Goal: Check status: Check status

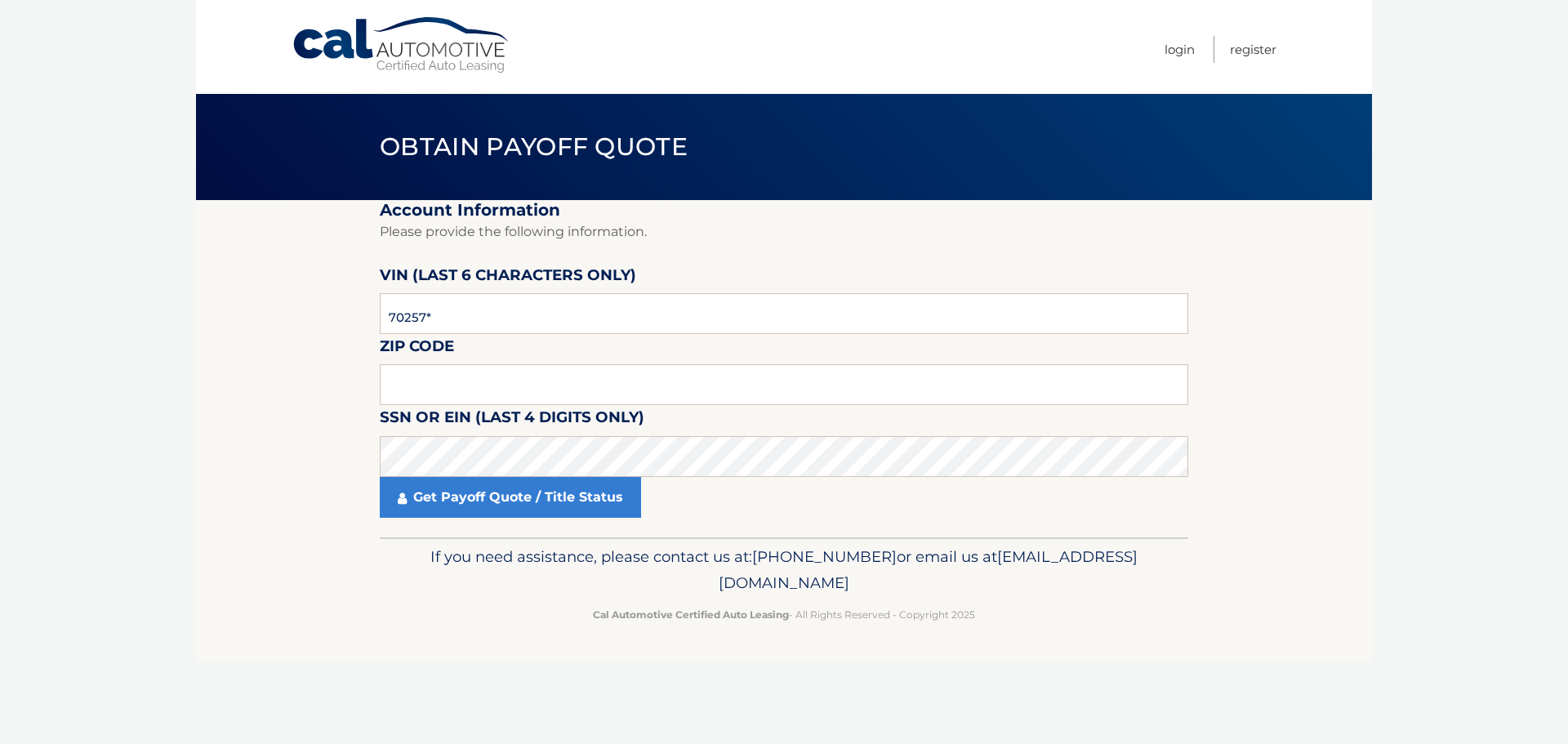
type input "702576"
type input "11553"
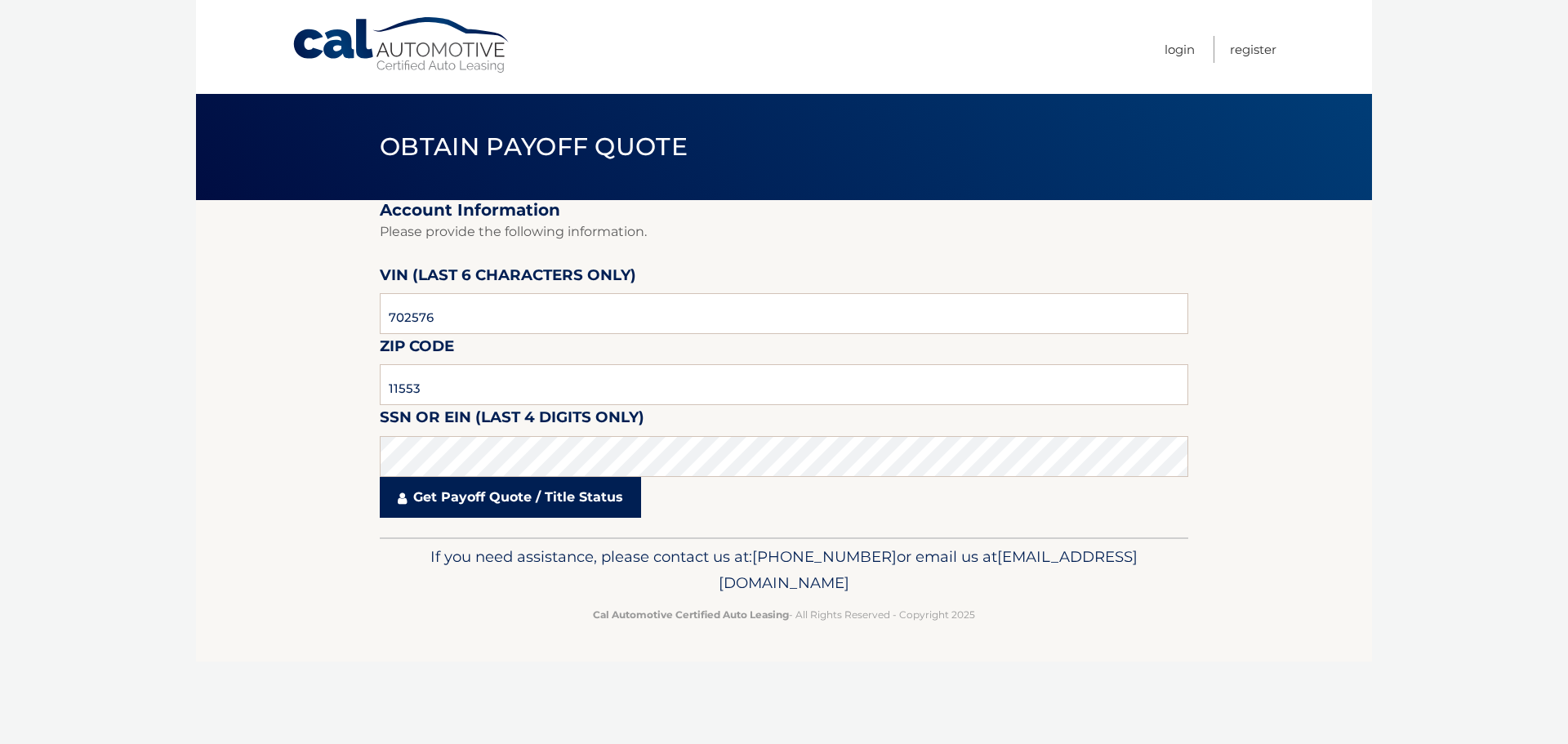
click at [490, 504] on link "Get Payoff Quote / Title Status" at bounding box center [511, 497] width 261 height 41
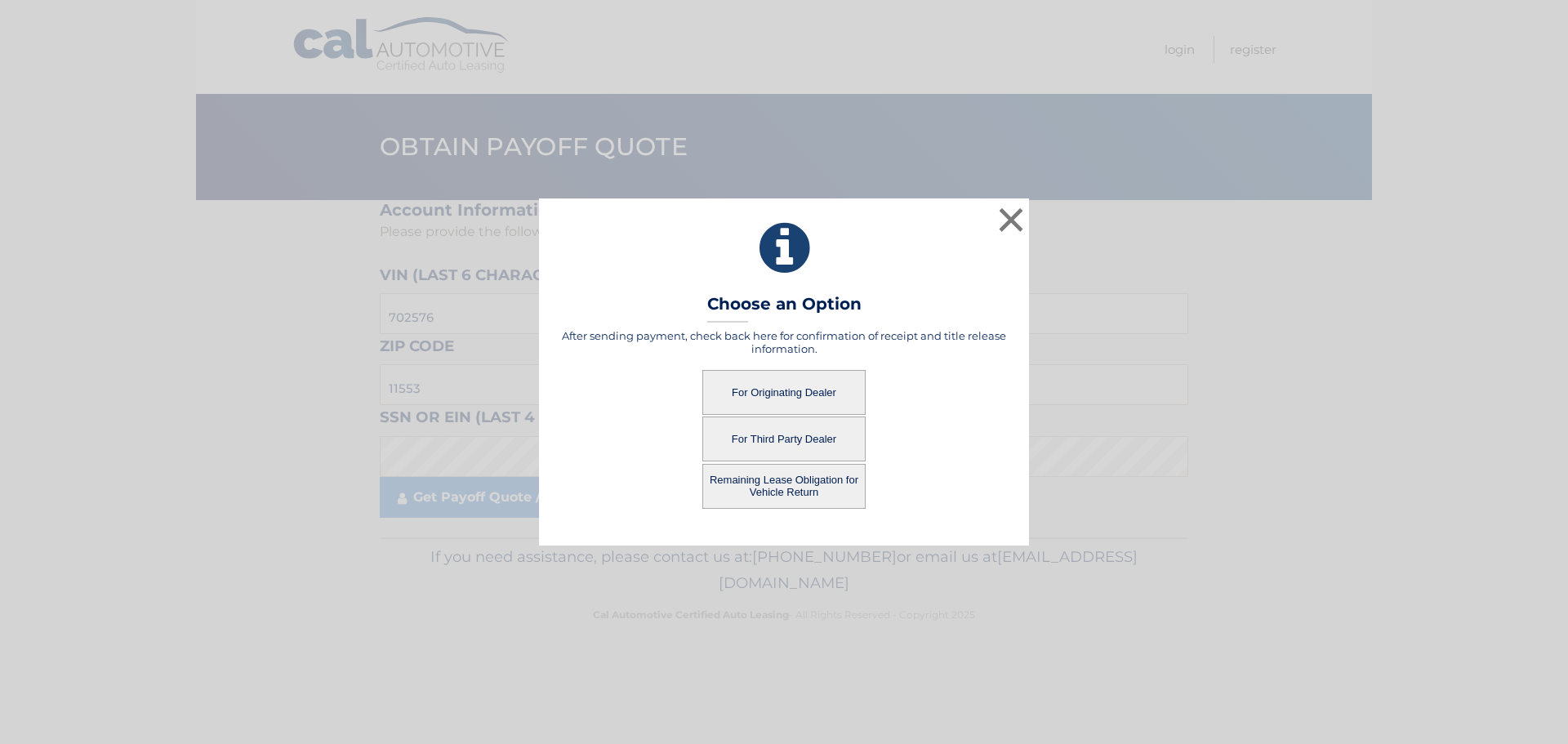
click at [754, 395] on button "For Originating Dealer" at bounding box center [783, 392] width 163 height 45
click at [755, 394] on button "For Originating Dealer" at bounding box center [783, 392] width 163 height 45
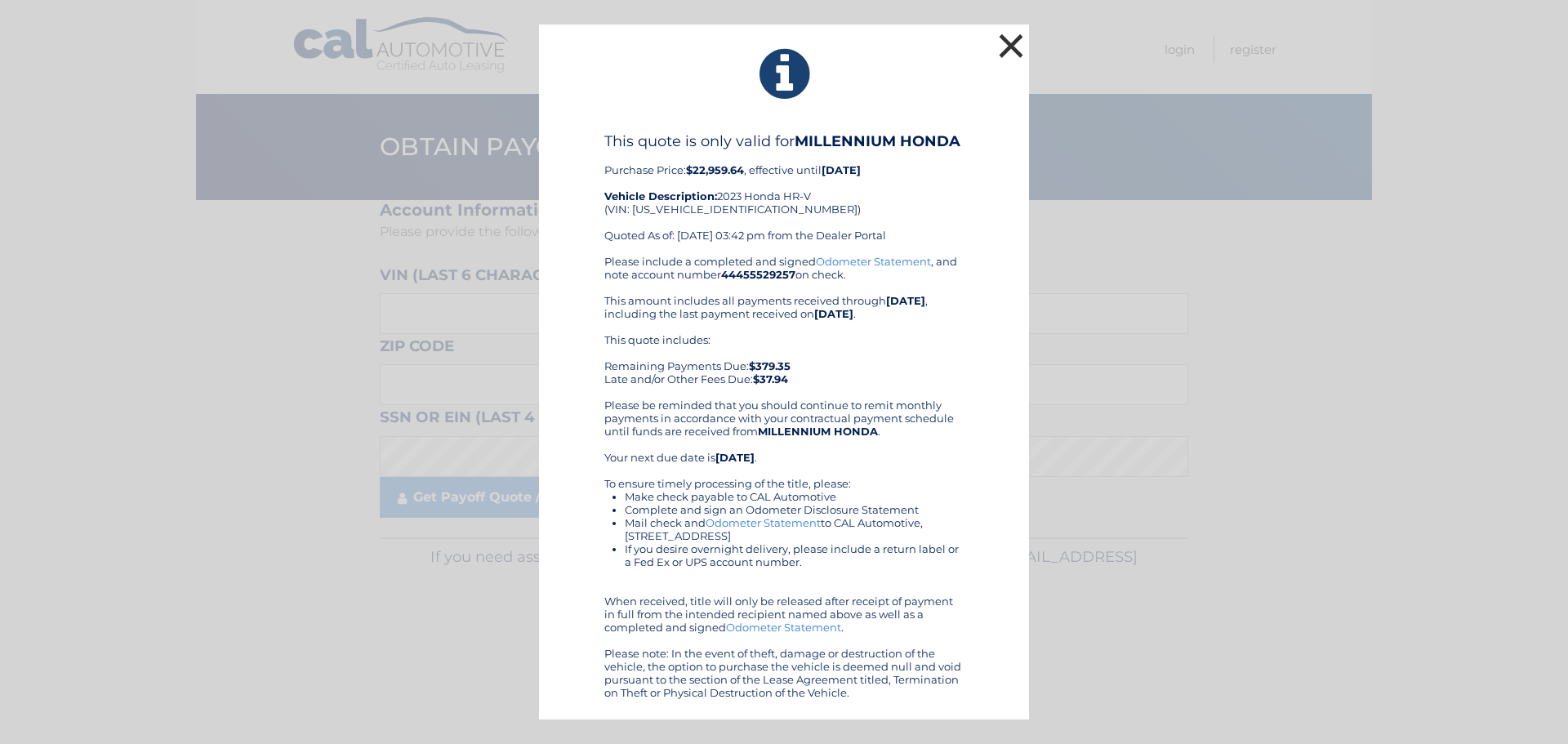
click at [1009, 43] on button "×" at bounding box center [1010, 45] width 32 height 32
